Goal: Download file/media

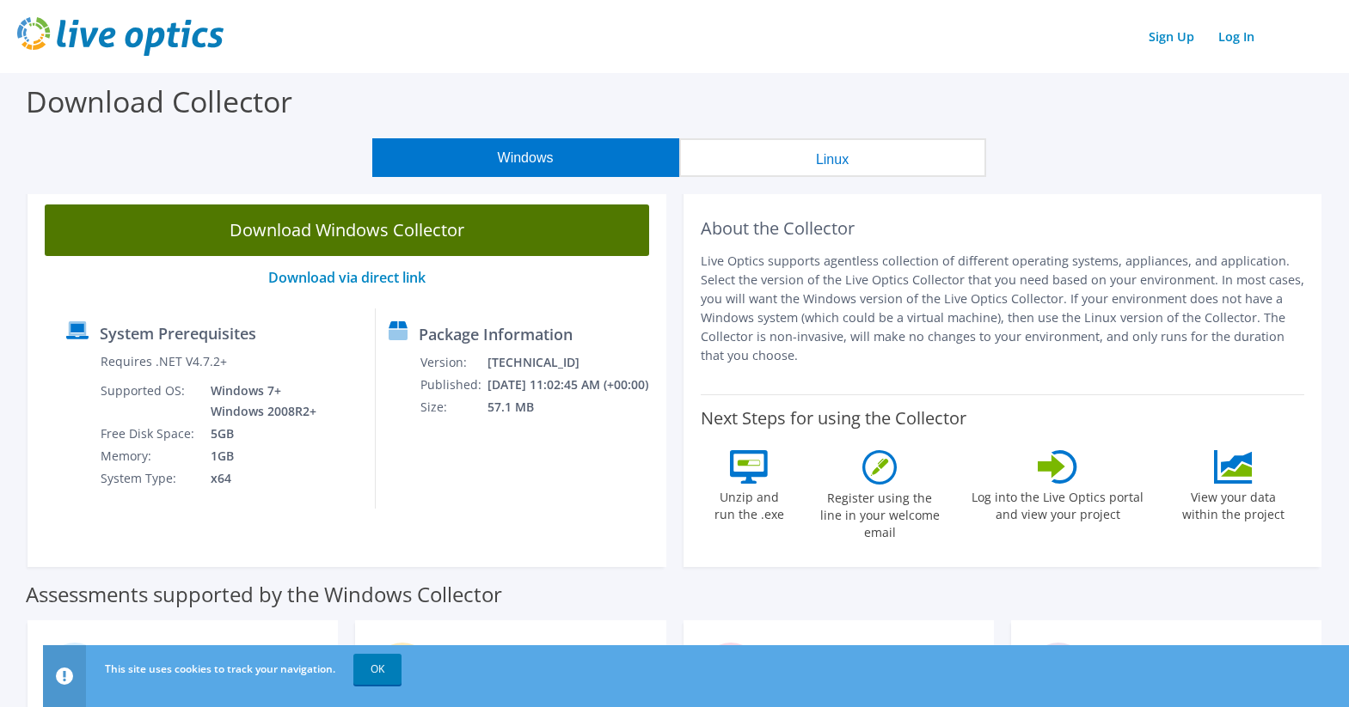
click at [348, 224] on link "Download Windows Collector" at bounding box center [347, 231] width 604 height 52
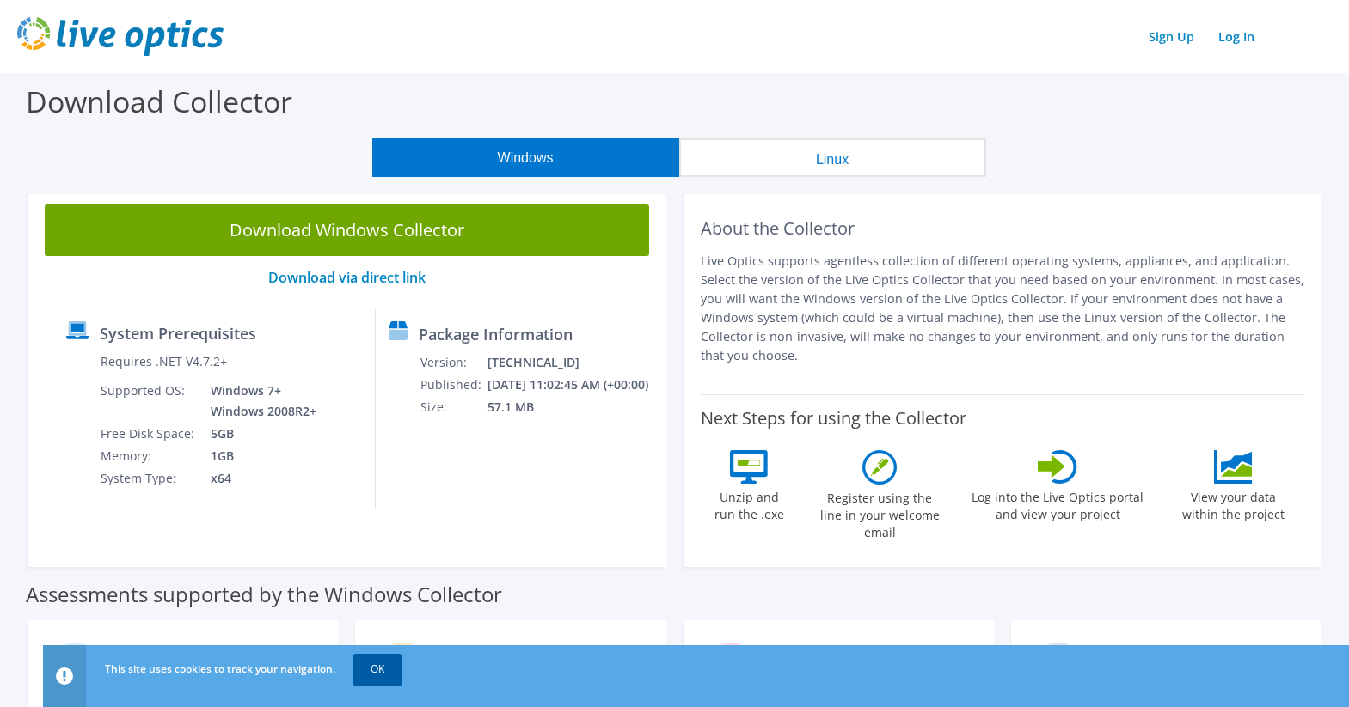
click at [372, 673] on link "OK" at bounding box center [377, 669] width 48 height 31
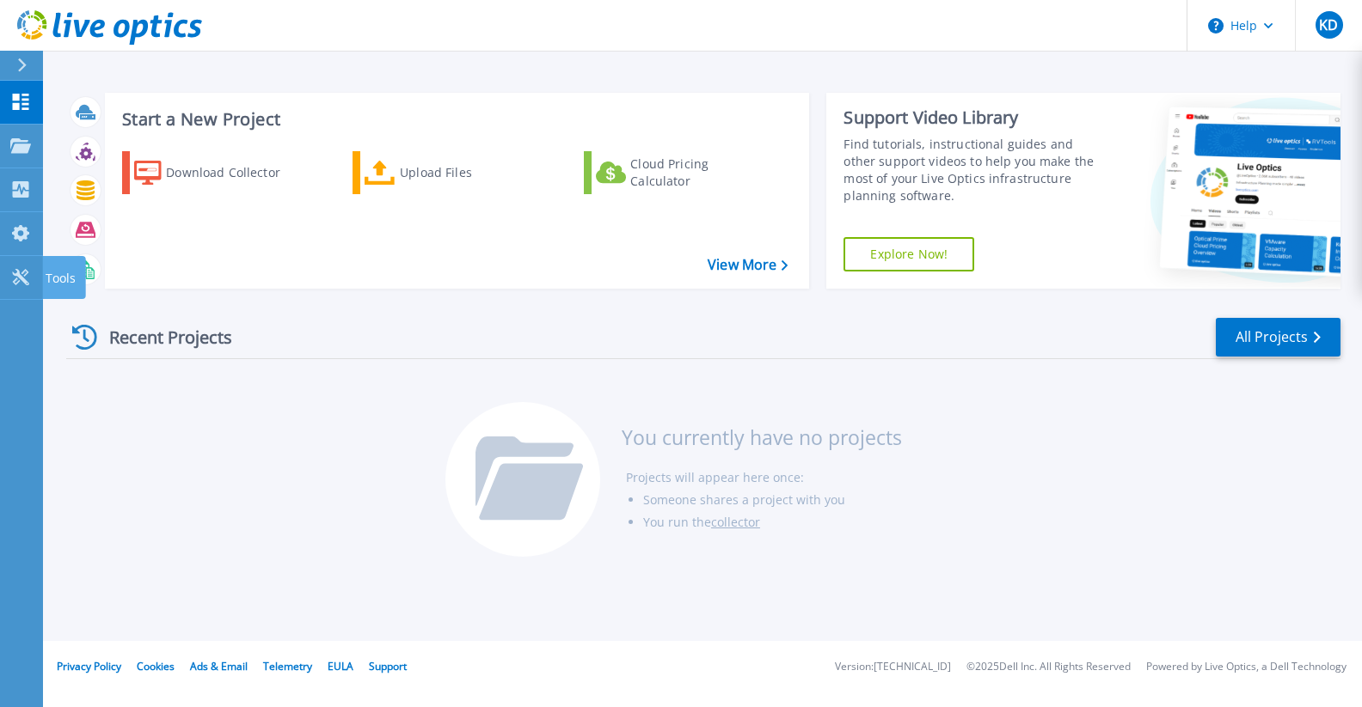
click at [916, 253] on link "Explore Now!" at bounding box center [908, 254] width 131 height 34
